Goal: Task Accomplishment & Management: Manage account settings

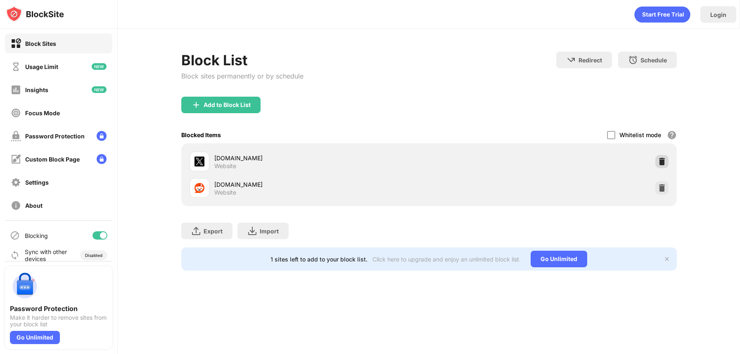
click at [664, 159] on img at bounding box center [662, 161] width 8 height 8
